Goal: Navigation & Orientation: Find specific page/section

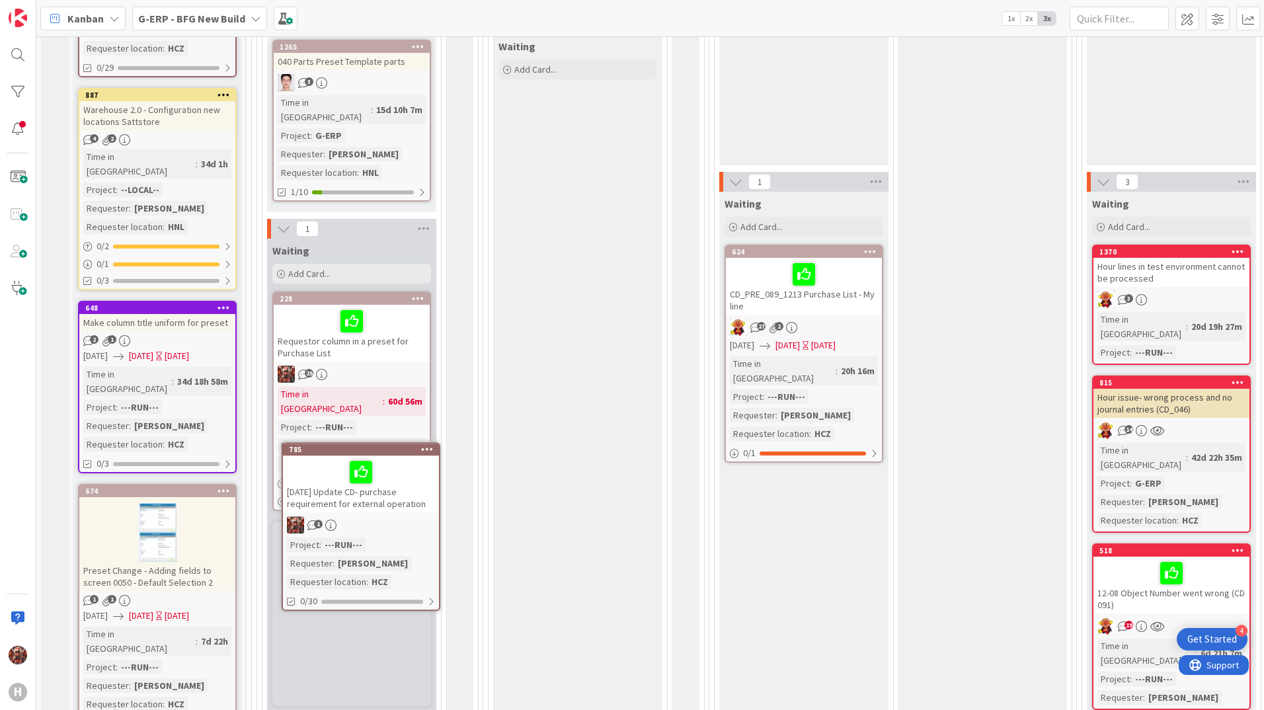
scroll to position [256, 0]
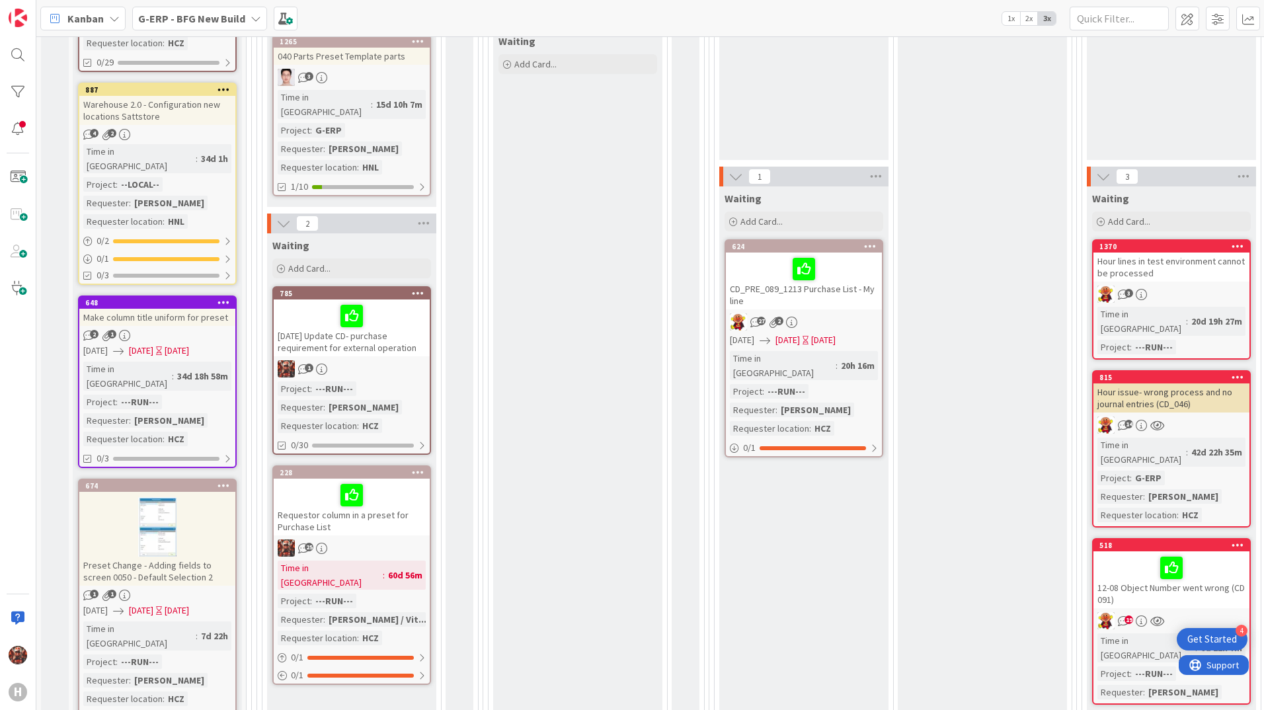
click at [361, 321] on div "[DATE] Update CD- purchase requirement for external operation" at bounding box center [352, 327] width 156 height 57
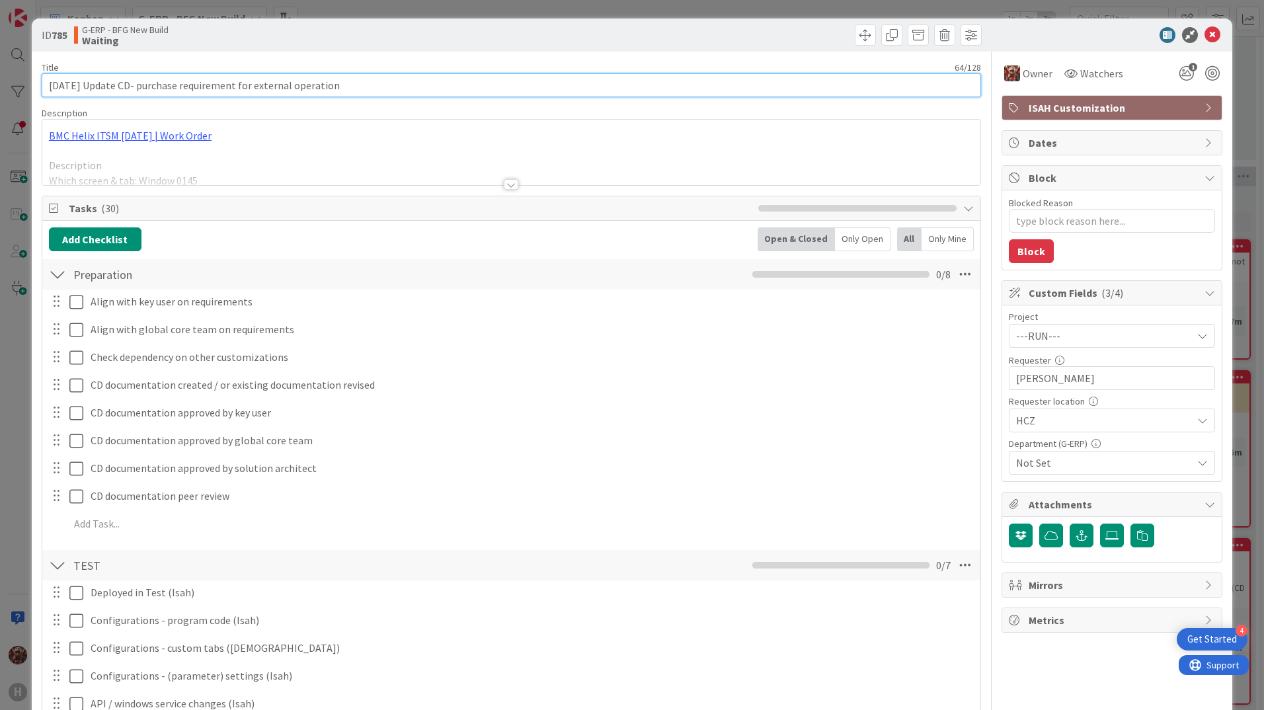
click at [58, 83] on input "[DATE] Update CD- purchase requirement for external operation" at bounding box center [511, 85] width 939 height 24
type textarea "x"
type input "[DATE] Update CD- purchase requirement for external operation"
type textarea "x"
type input "[DATE] Update CD- purchase requirement for external operation"
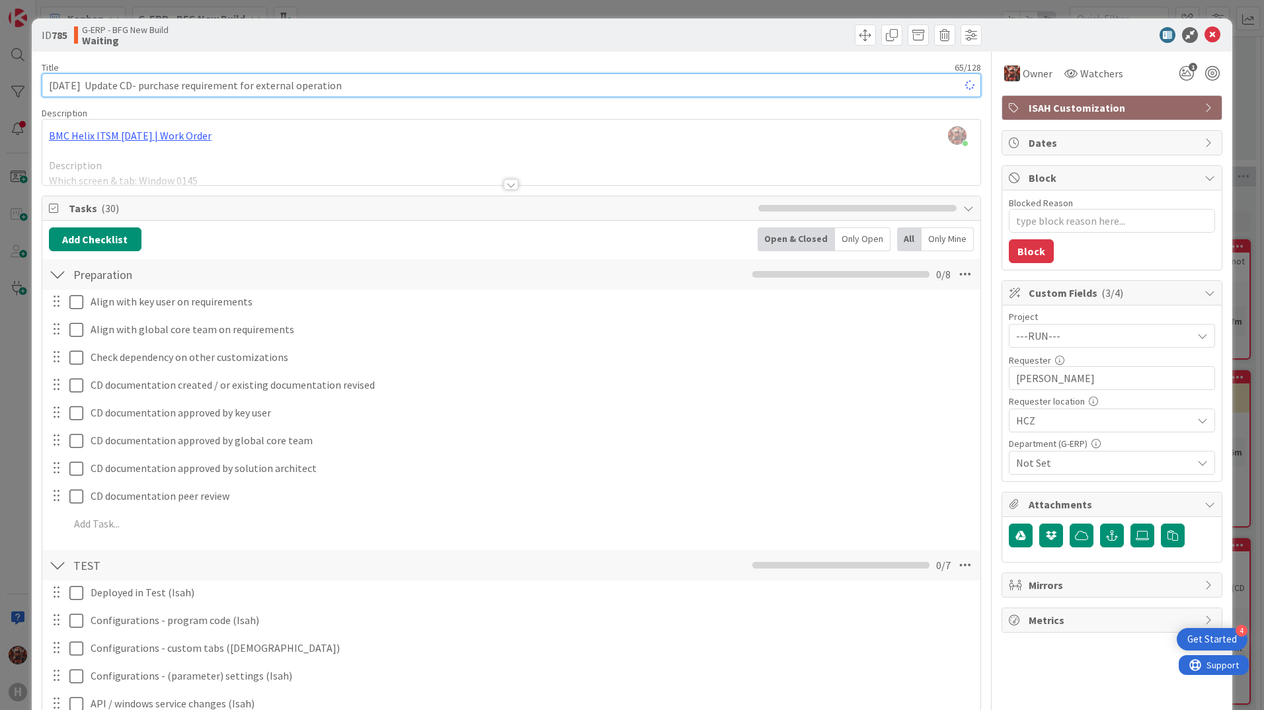
type textarea "x"
type input "[DATE] 9: Update CD- purchase requirement for external operation"
type textarea "x"
type input "[DATE] 9:30 Update CD- purchase requirement for external operation"
type textarea "x"
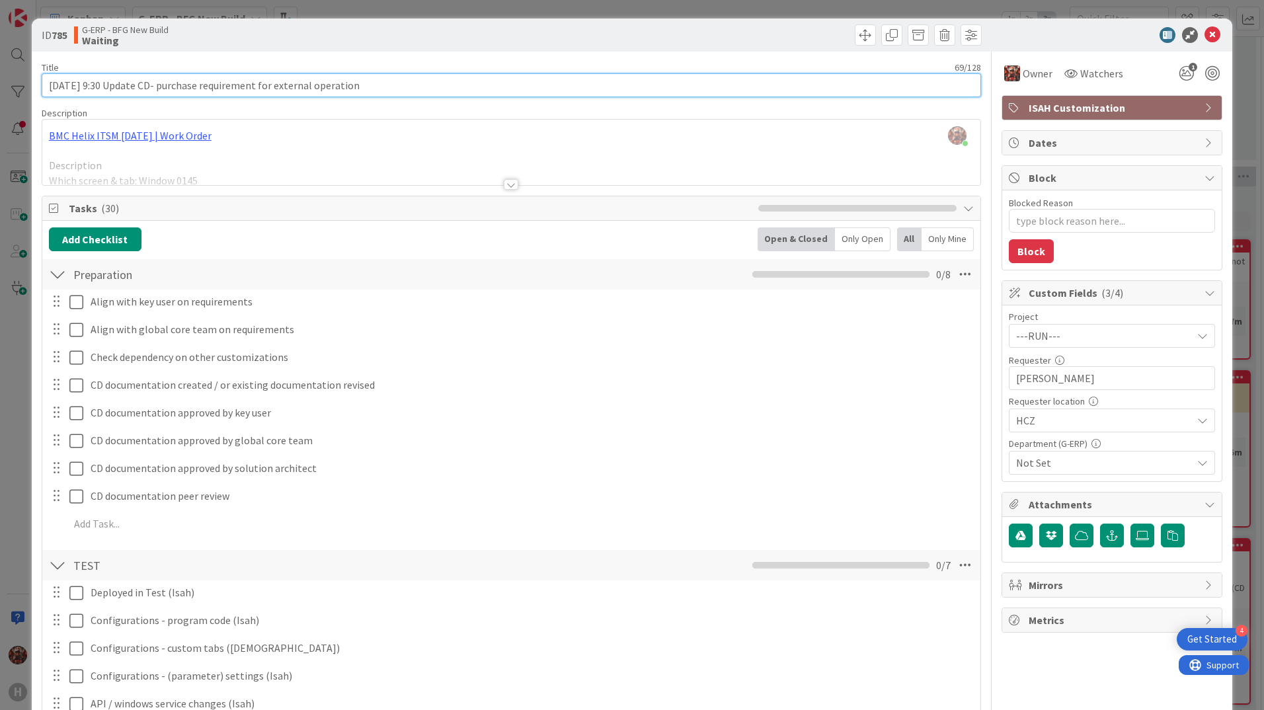
type input "[DATE] 9:30 Update CD- purchase requirement for external operation"
type textarea "x"
type input "[DATE] 9:00 Update CD- purchase requirement for external operation"
type textarea "x"
type input "[DATE] 9:00 Update CD- purchase requirement for external operation"
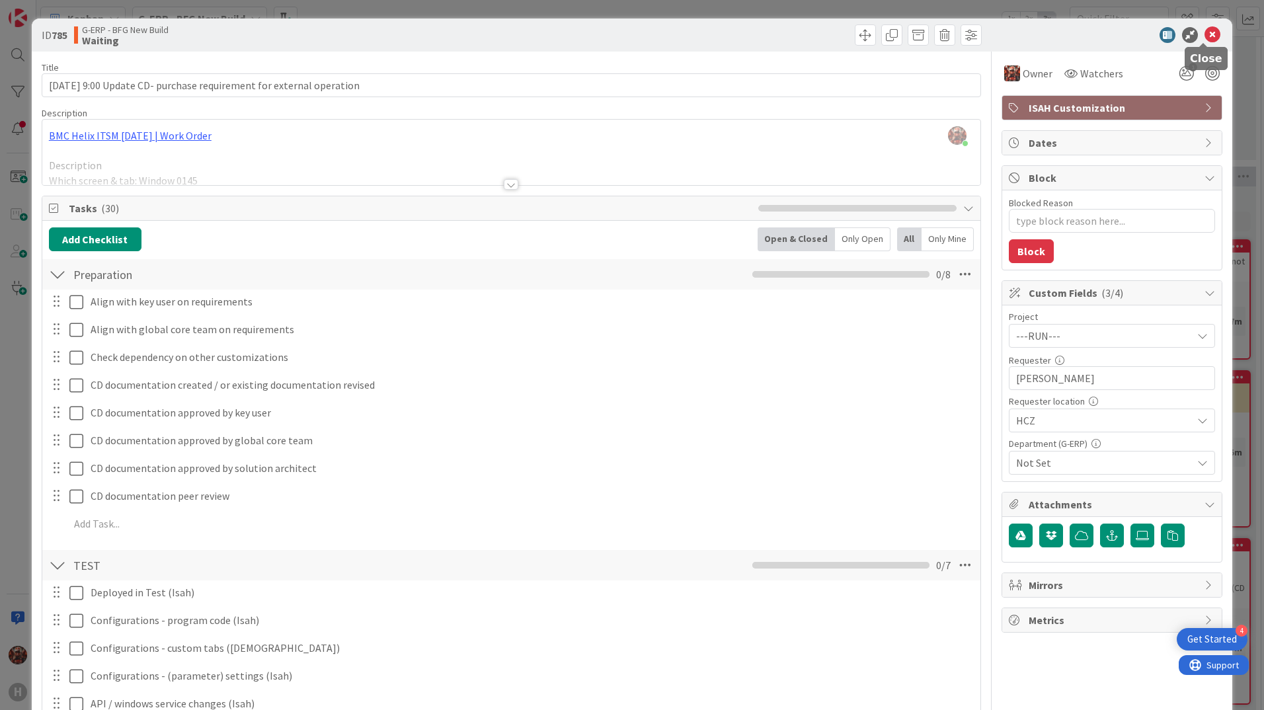
click at [1204, 37] on icon at bounding box center [1212, 35] width 16 height 16
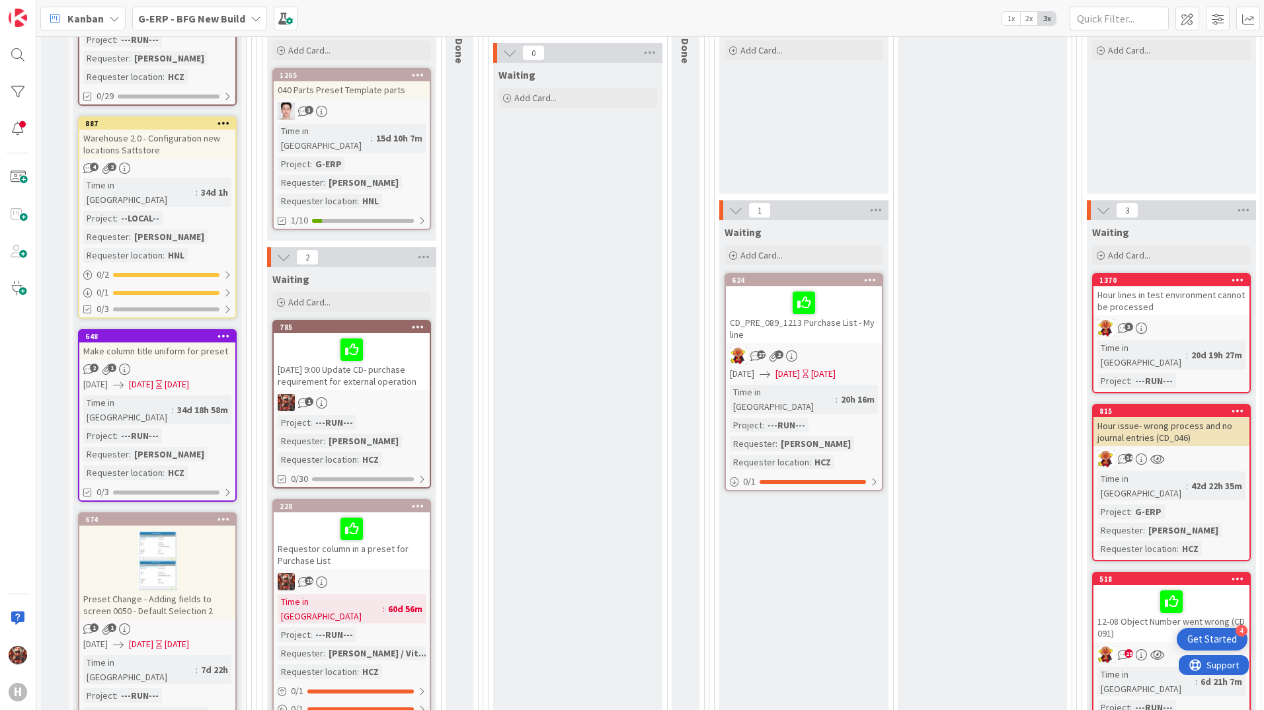
scroll to position [264, 0]
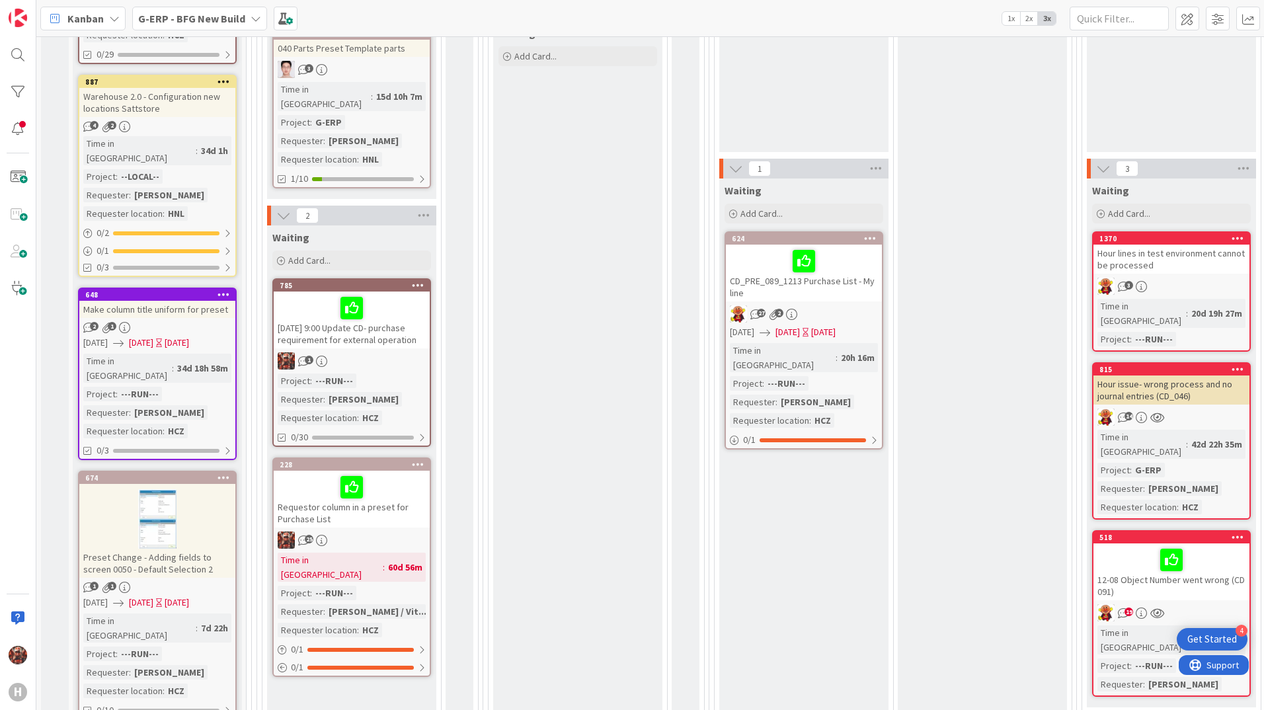
click at [167, 489] on div at bounding box center [157, 518] width 156 height 59
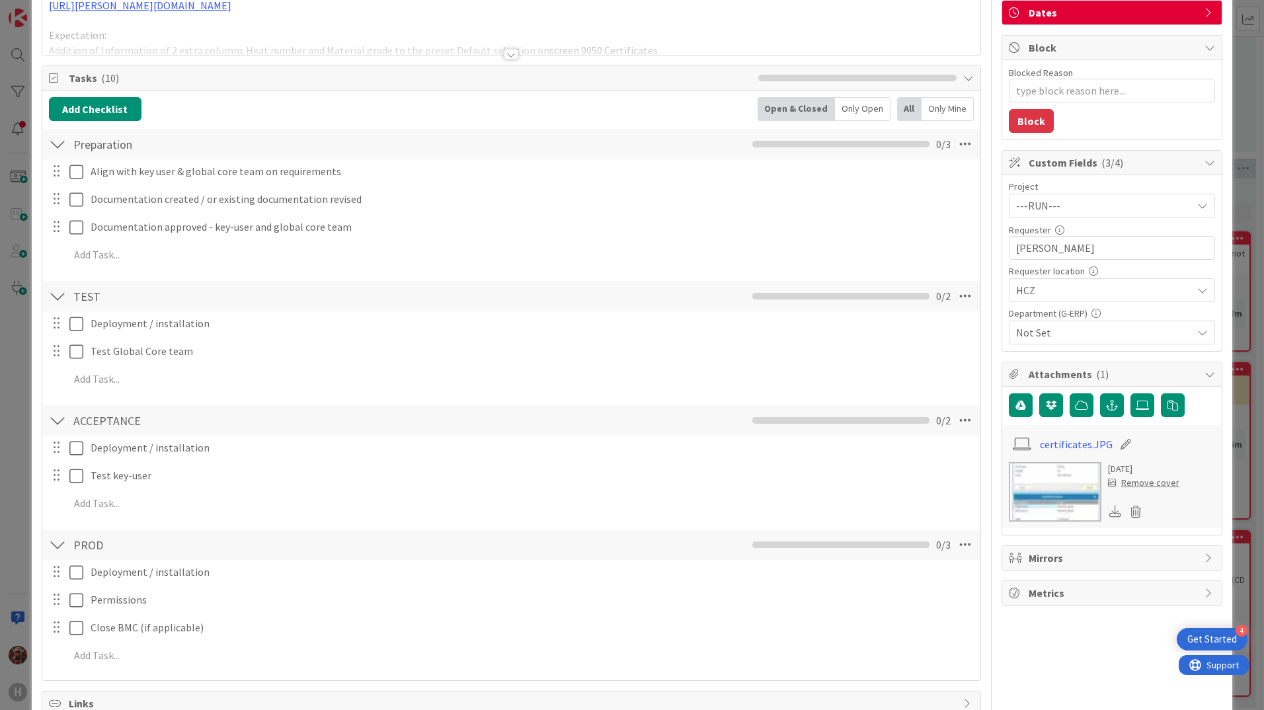
scroll to position [397, 0]
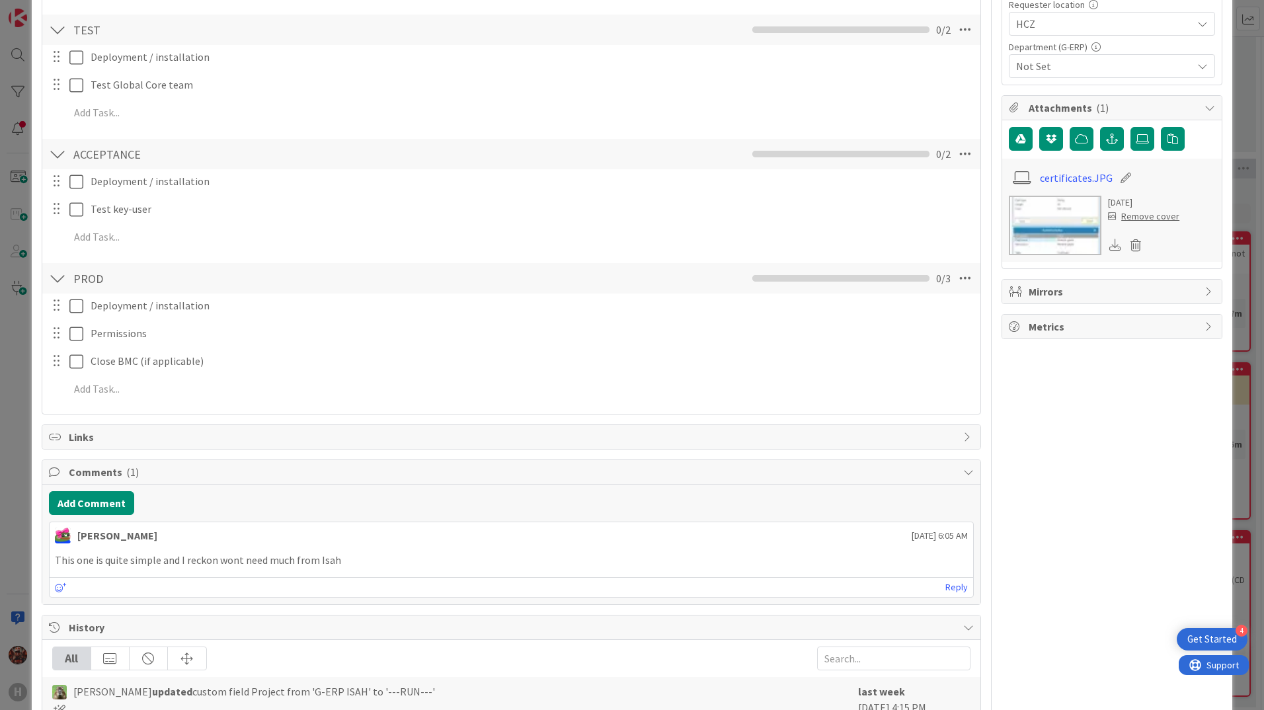
click at [1009, 236] on img at bounding box center [1055, 225] width 93 height 59
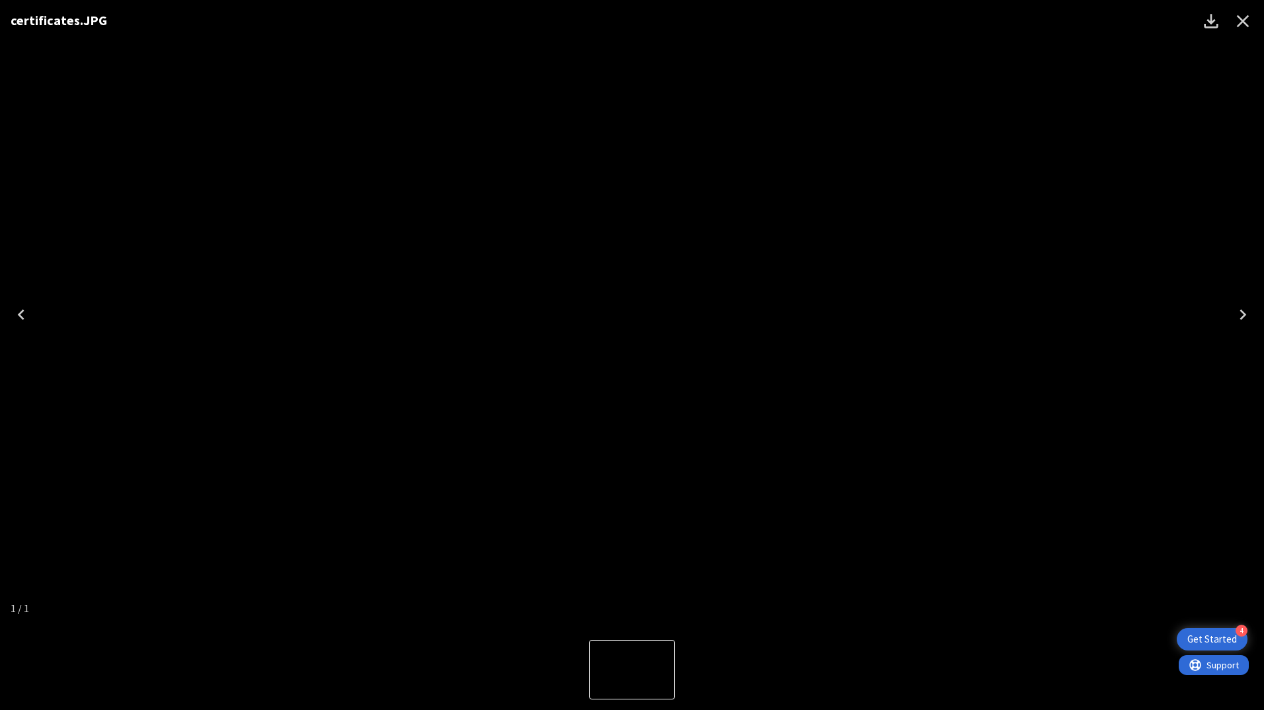
click at [1240, 26] on icon "Close" at bounding box center [1242, 21] width 21 height 21
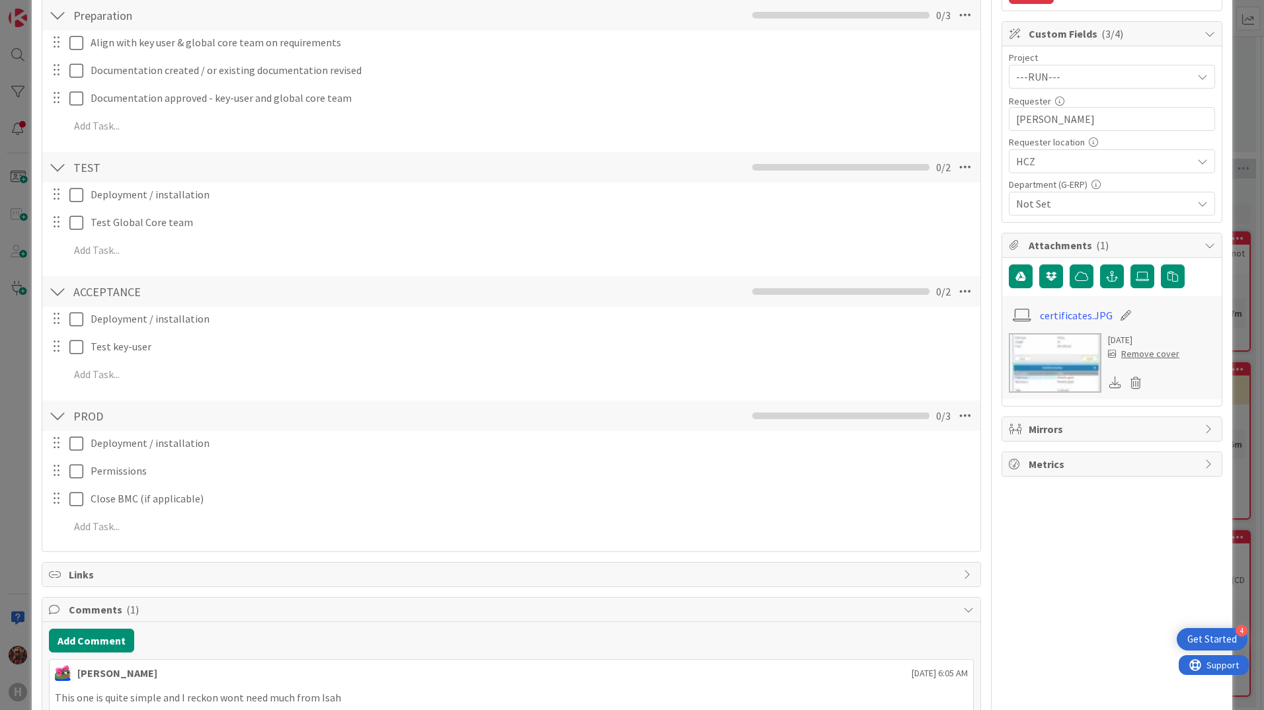
scroll to position [0, 0]
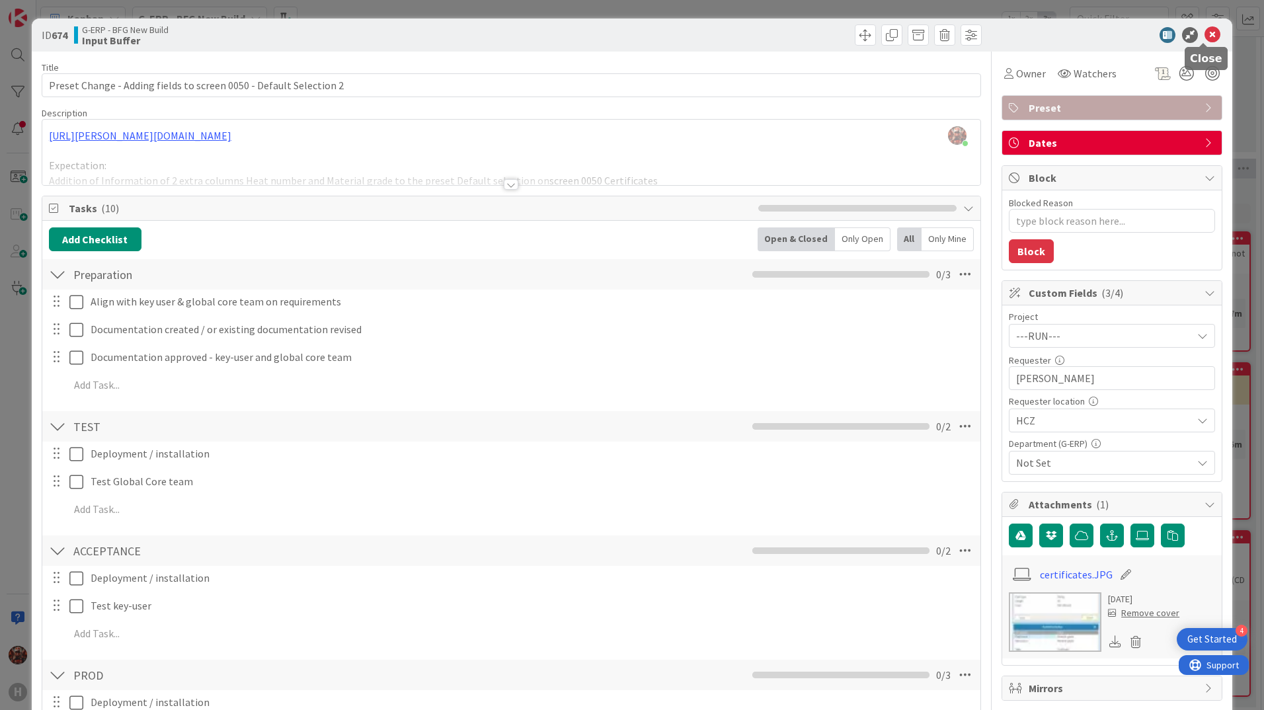
click at [1204, 39] on icon at bounding box center [1212, 35] width 16 height 16
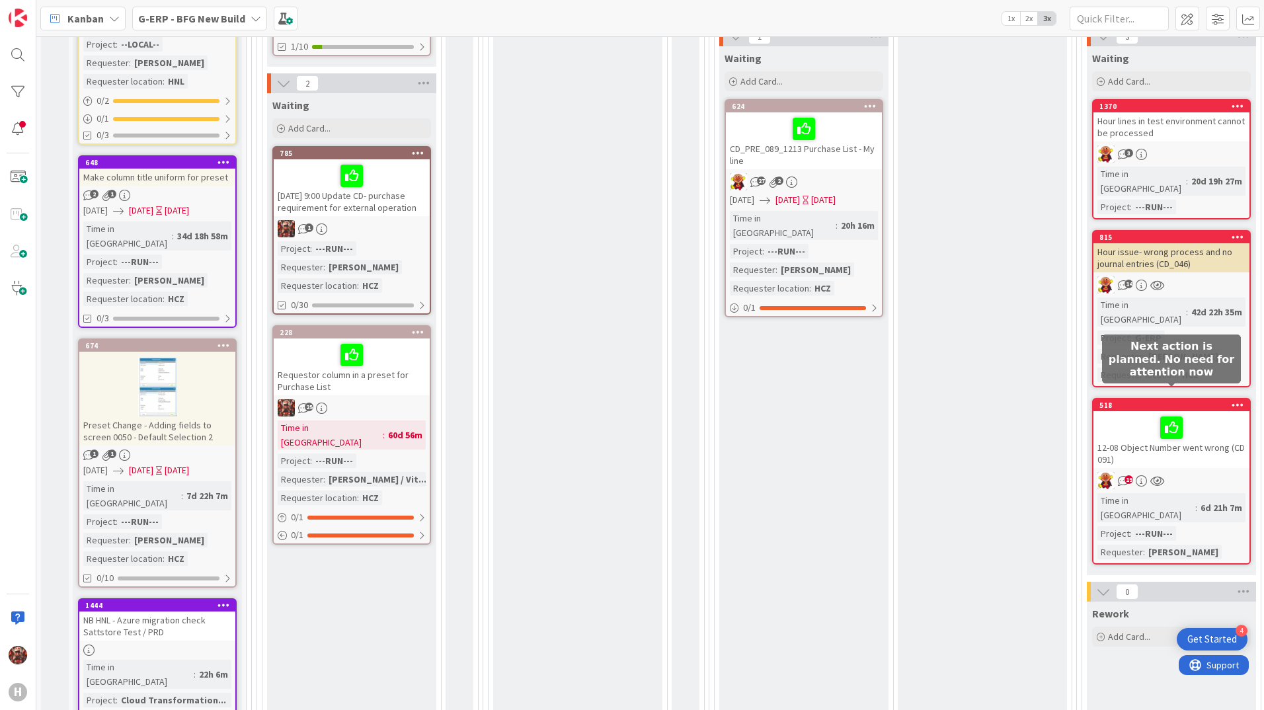
click at [957, 397] on div "Done Add Card..." at bounding box center [982, 422] width 169 height 1252
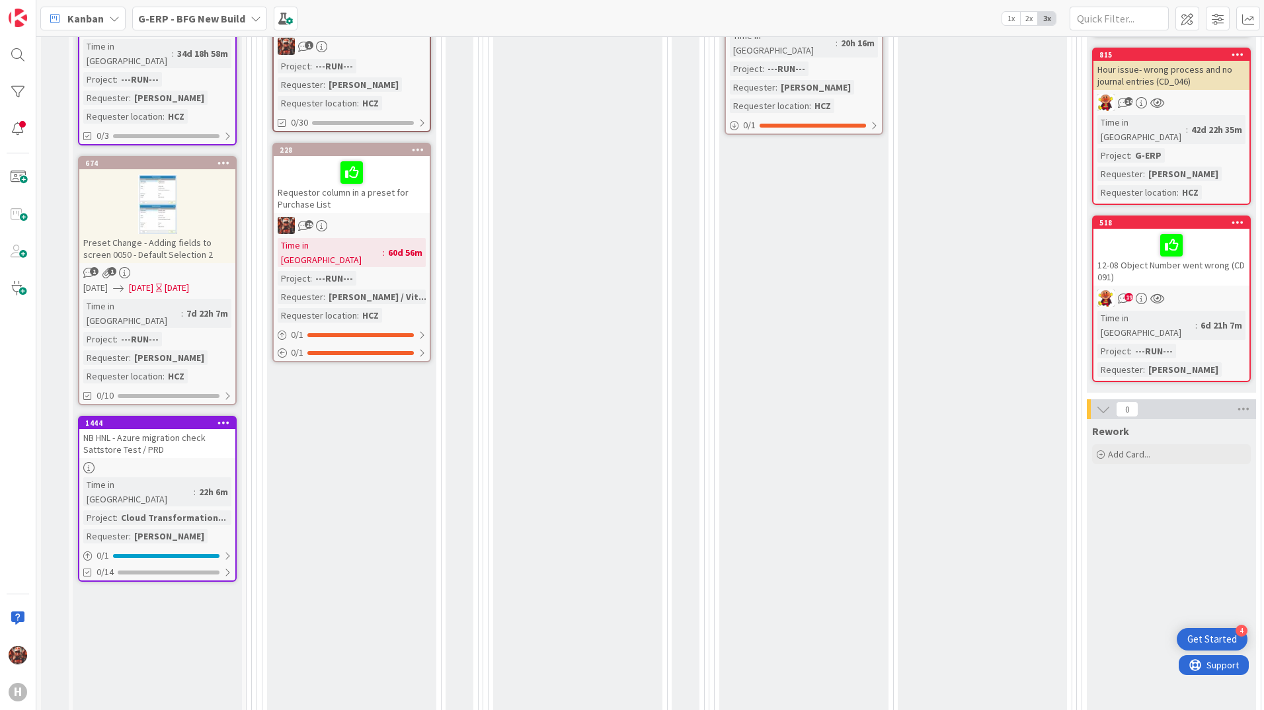
scroll to position [397, 0]
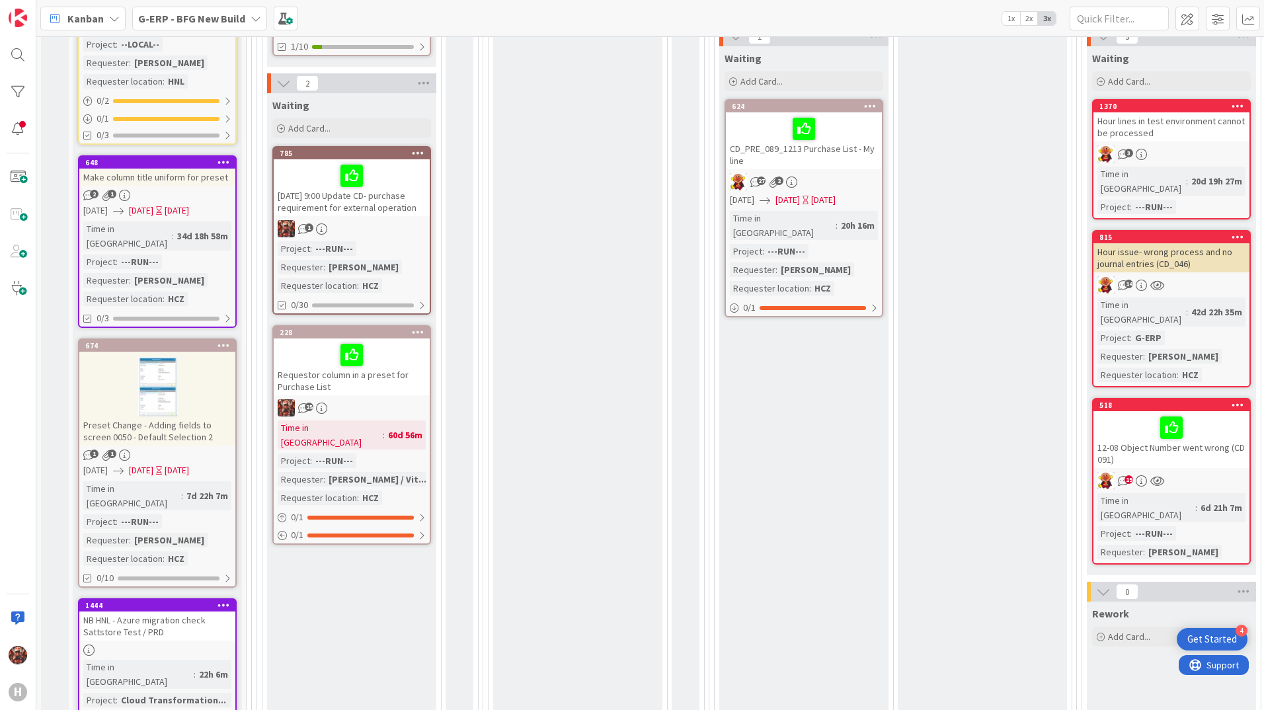
click at [366, 358] on div "Requestor column in a preset for Purchase List" at bounding box center [352, 366] width 156 height 57
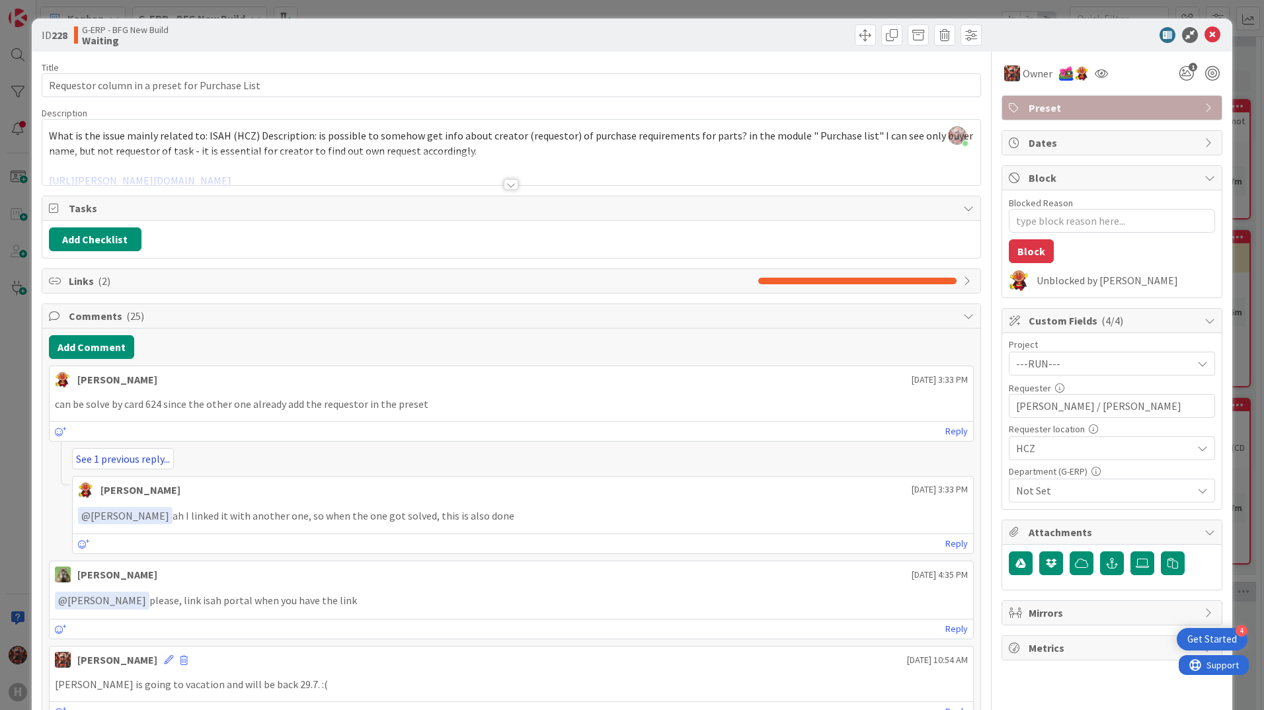
click at [165, 456] on link "See 1 previous reply..." at bounding box center [123, 458] width 102 height 21
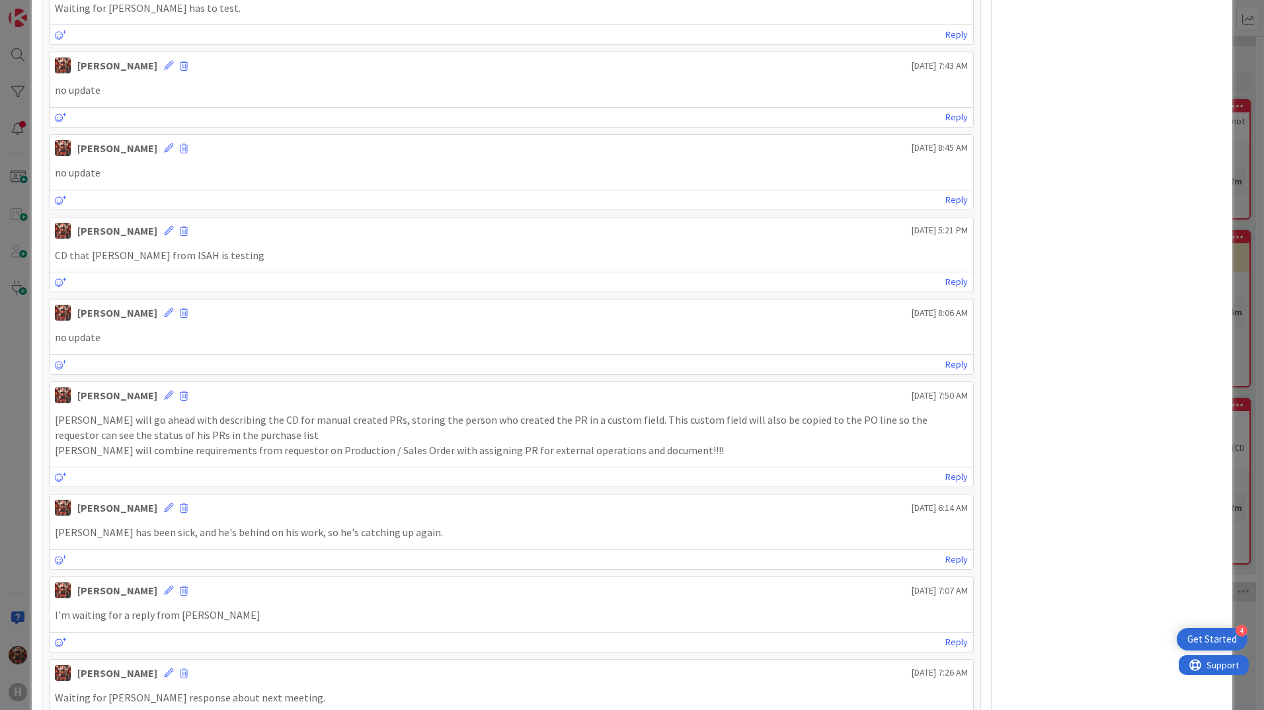
scroll to position [1388, 0]
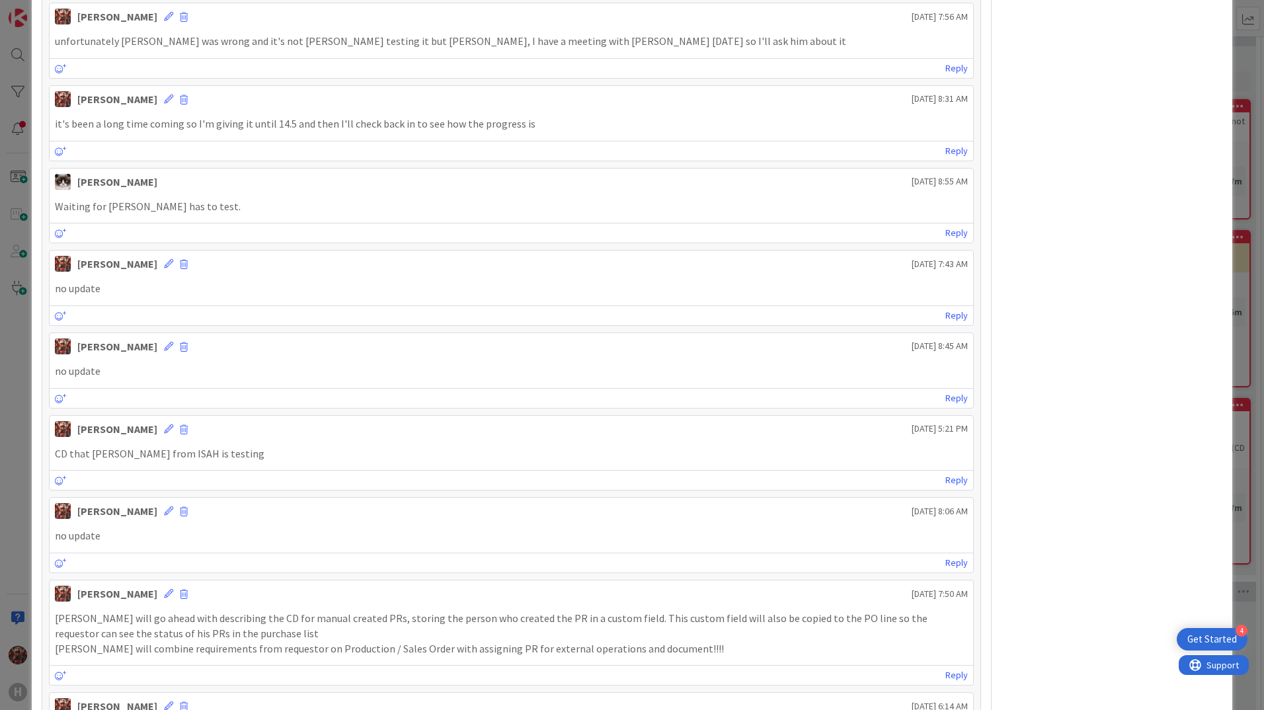
click at [1239, 303] on div "ID 228 G-ERP - BFG New Build Waiting Title 46 / 128 Requestor column in a prese…" at bounding box center [632, 355] width 1264 height 710
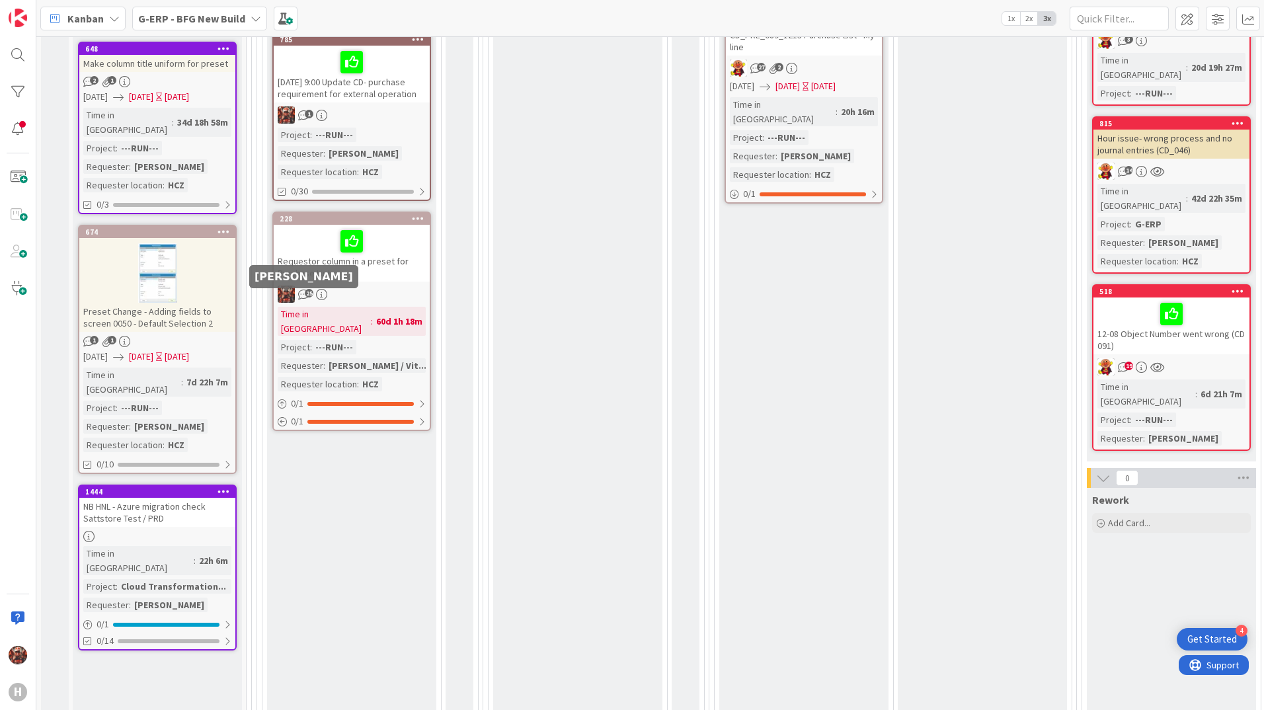
scroll to position [529, 0]
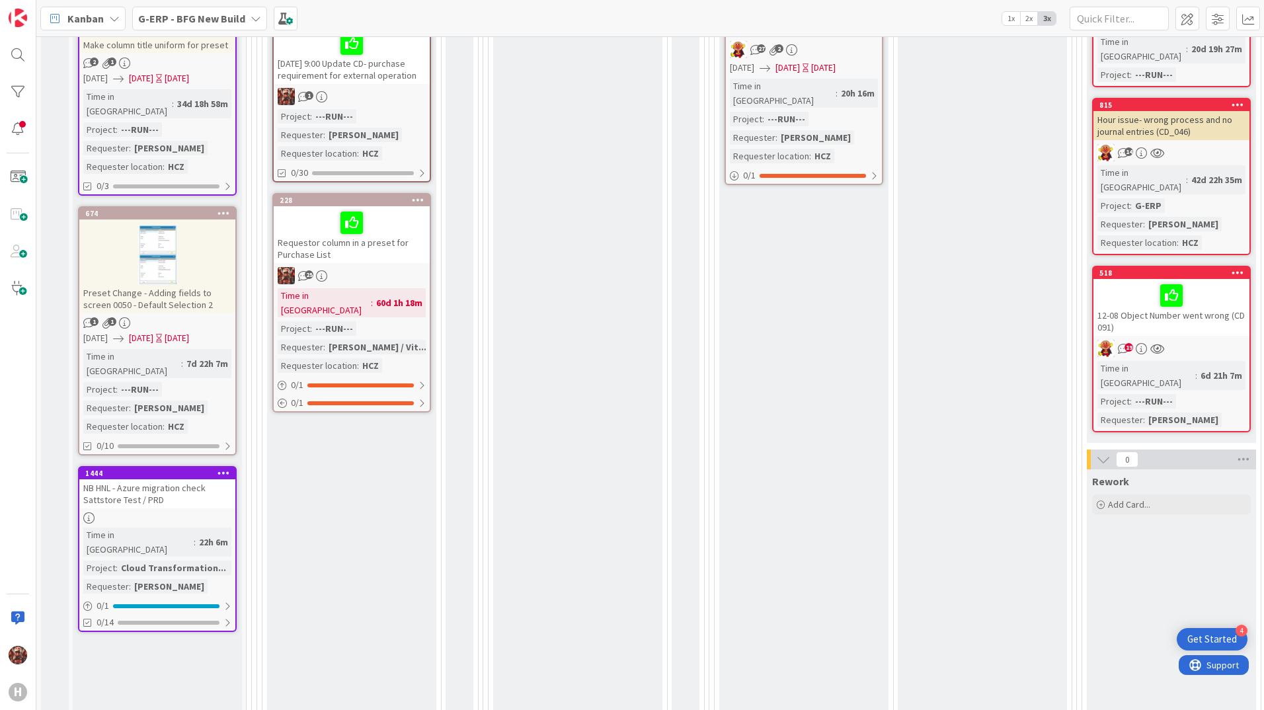
click at [157, 479] on div "NB HNL - Azure migration check Sattstore Test / PRD" at bounding box center [157, 493] width 156 height 29
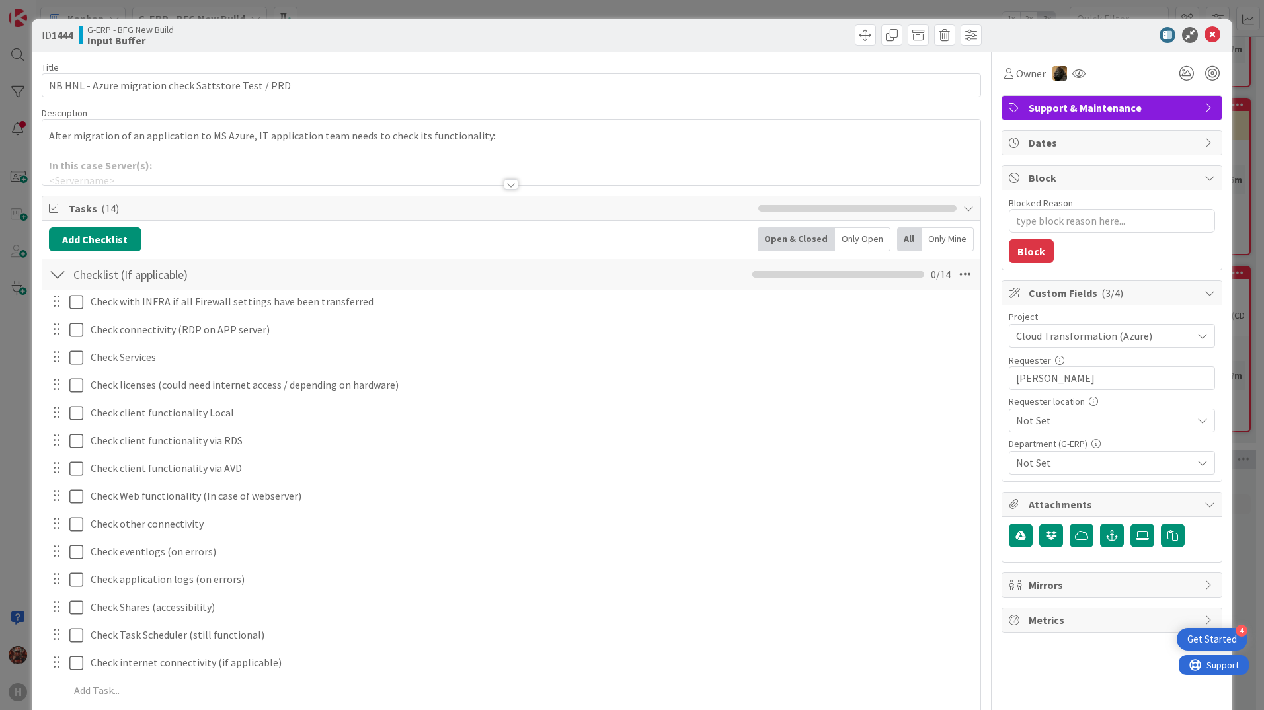
type textarea "x"
click at [516, 184] on div at bounding box center [511, 168] width 938 height 34
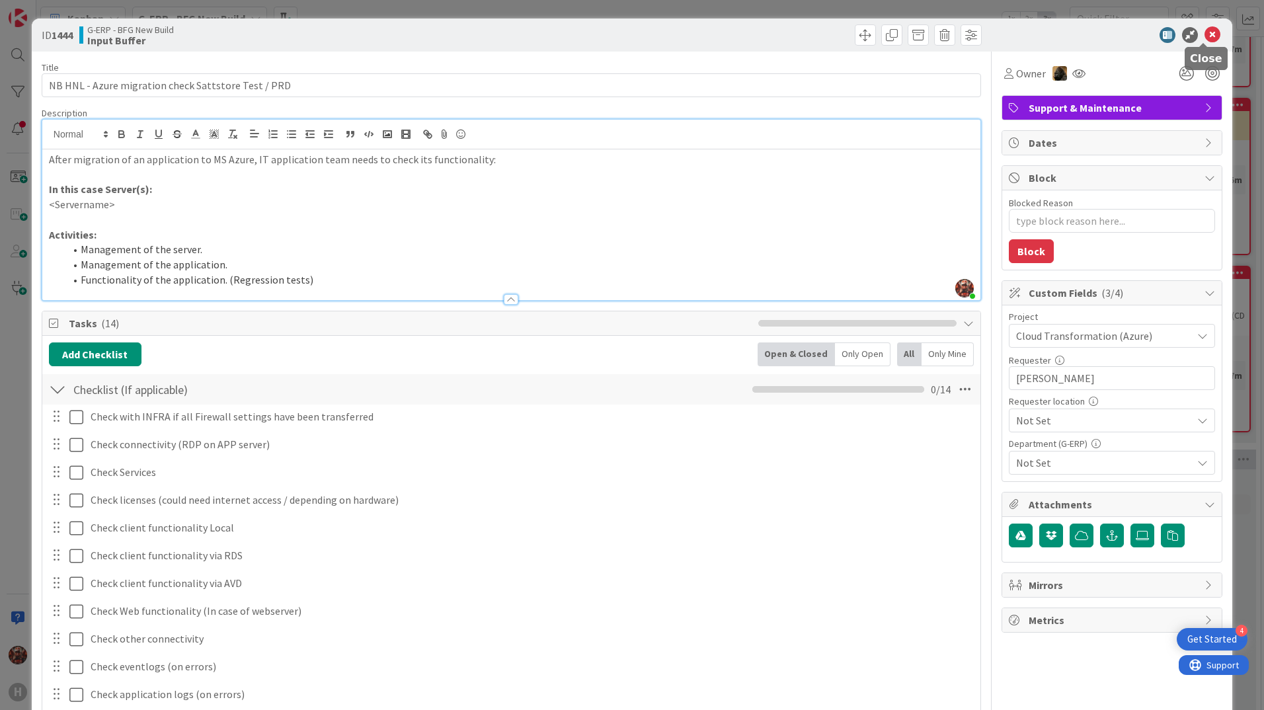
click at [1209, 30] on icon at bounding box center [1212, 35] width 16 height 16
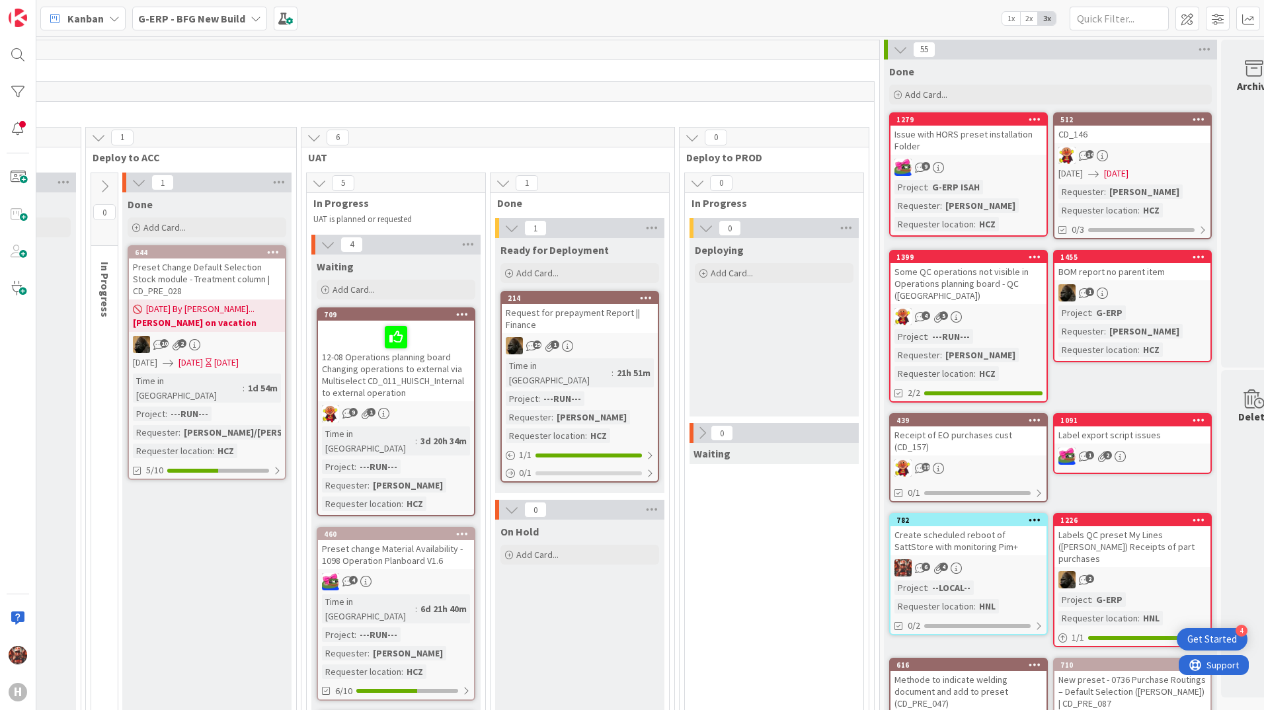
scroll to position [0, 1396]
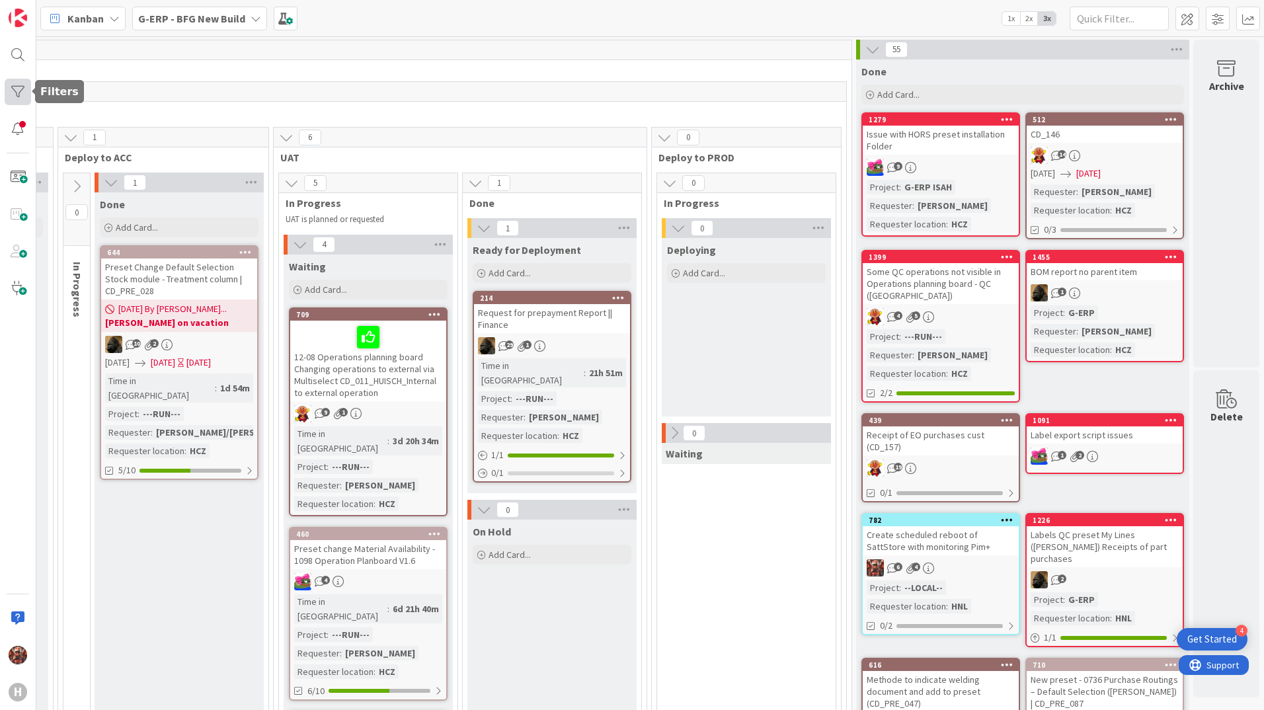
click at [28, 88] on div at bounding box center [18, 92] width 26 height 26
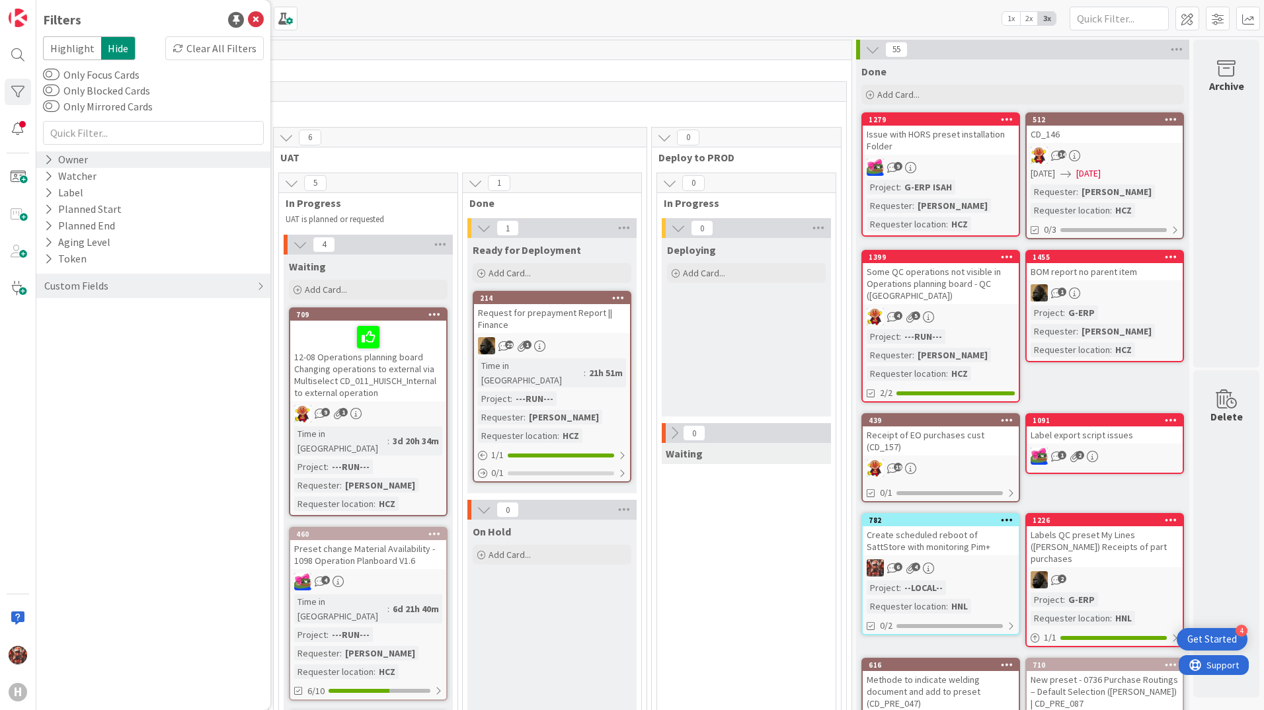
click at [65, 167] on div "Owner" at bounding box center [66, 159] width 46 height 17
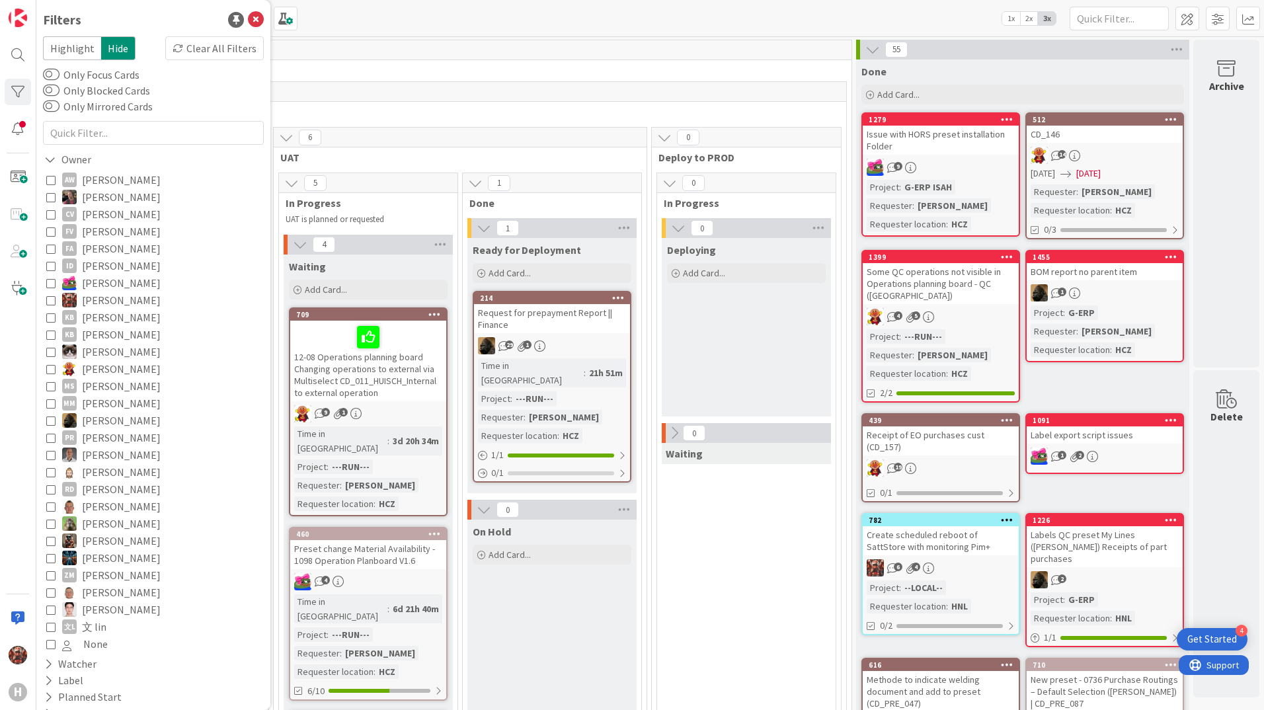
click at [105, 302] on span "[PERSON_NAME]" at bounding box center [121, 299] width 79 height 17
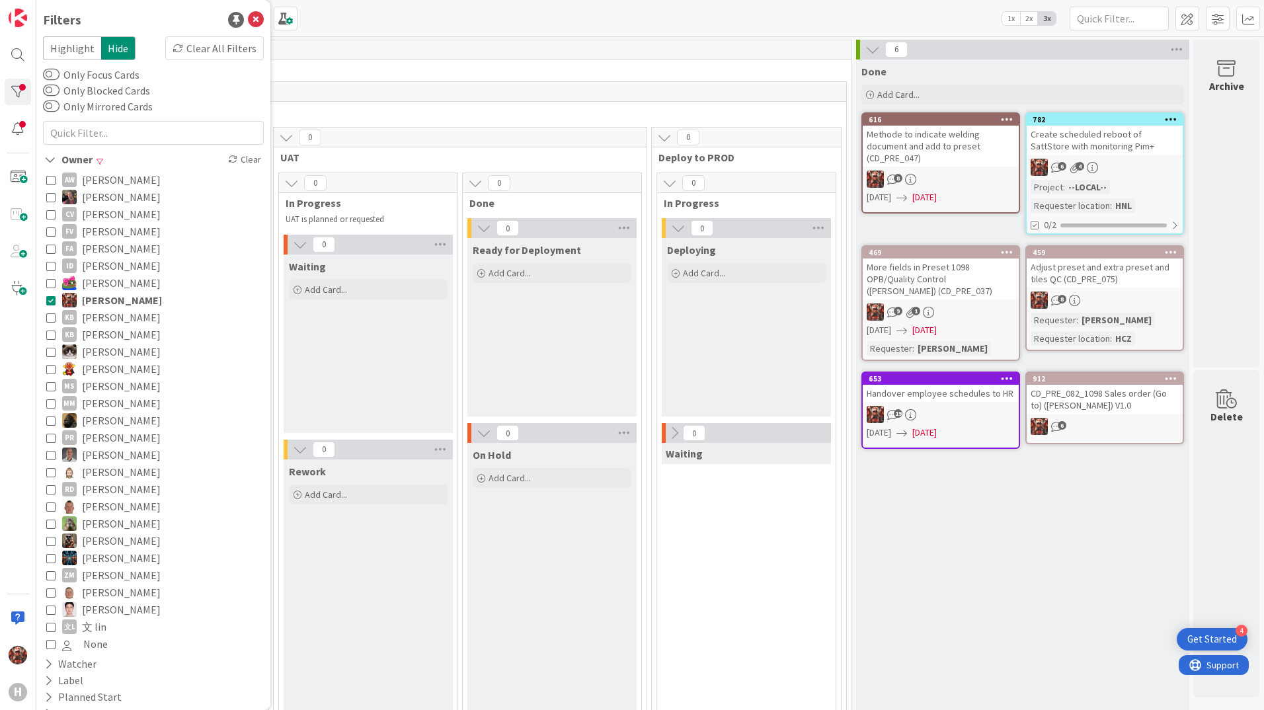
click at [110, 304] on span "[PERSON_NAME]" at bounding box center [122, 299] width 80 height 17
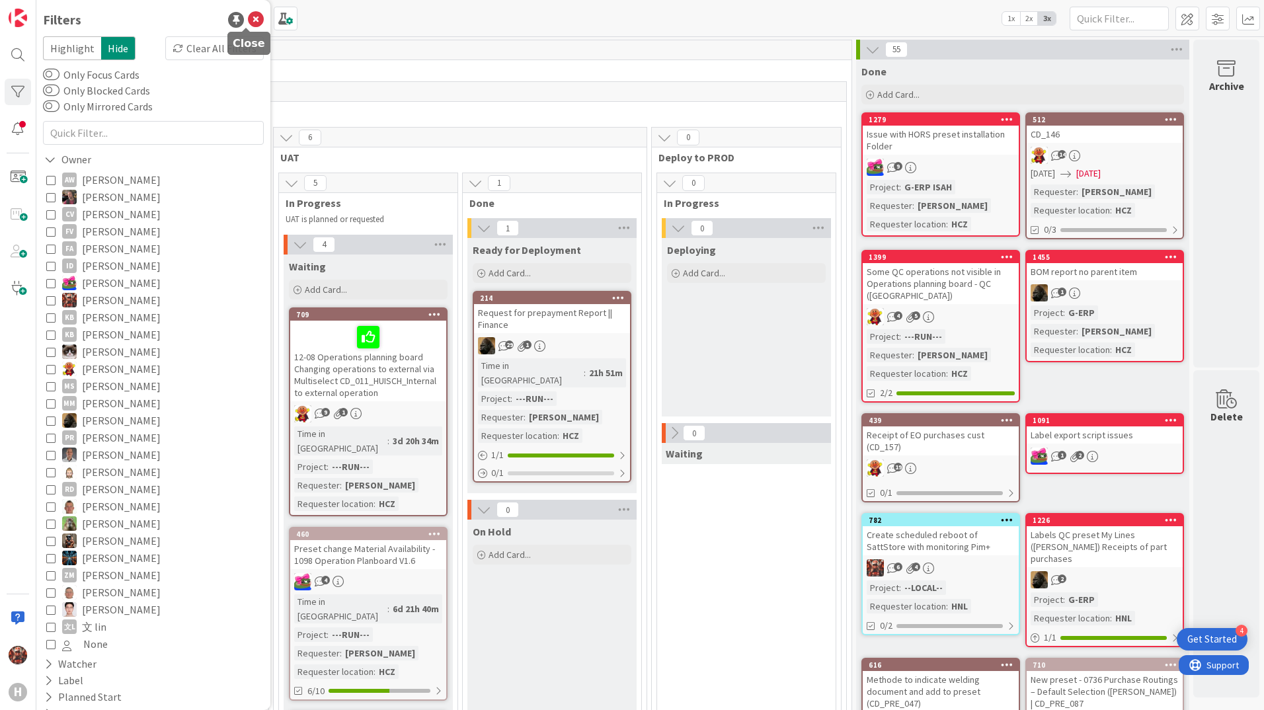
click at [248, 13] on icon at bounding box center [256, 20] width 16 height 16
